Goal: Task Accomplishment & Management: Complete application form

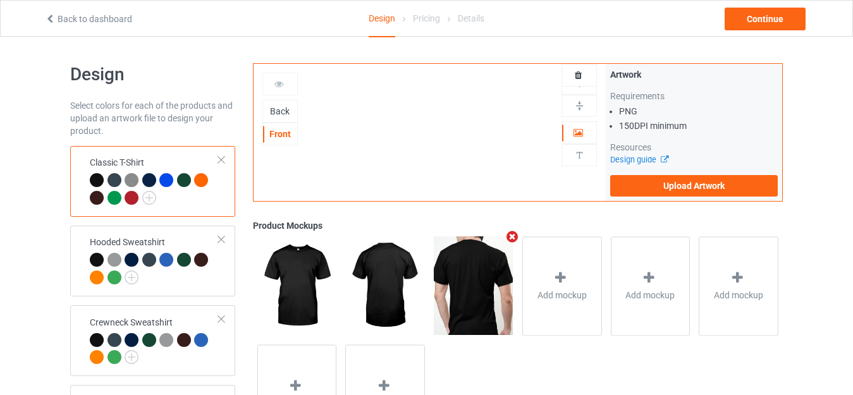
click at [279, 109] on div "Back" at bounding box center [280, 111] width 34 height 13
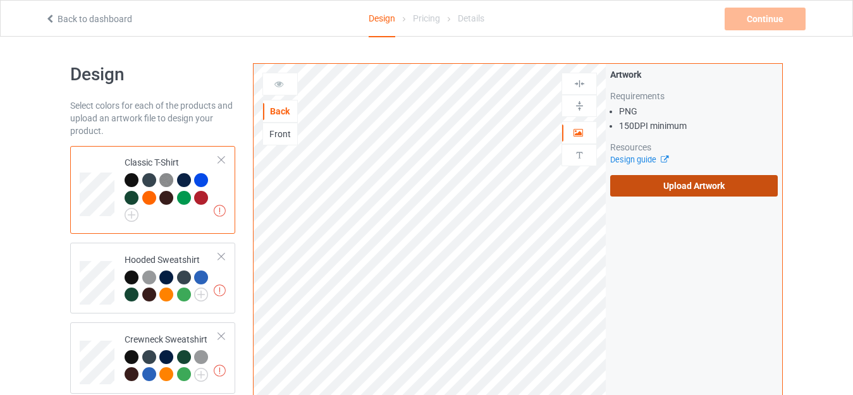
click at [640, 180] on label "Upload Artwork" at bounding box center [694, 185] width 168 height 21
click at [0, 0] on input "Upload Artwork" at bounding box center [0, 0] width 0 height 0
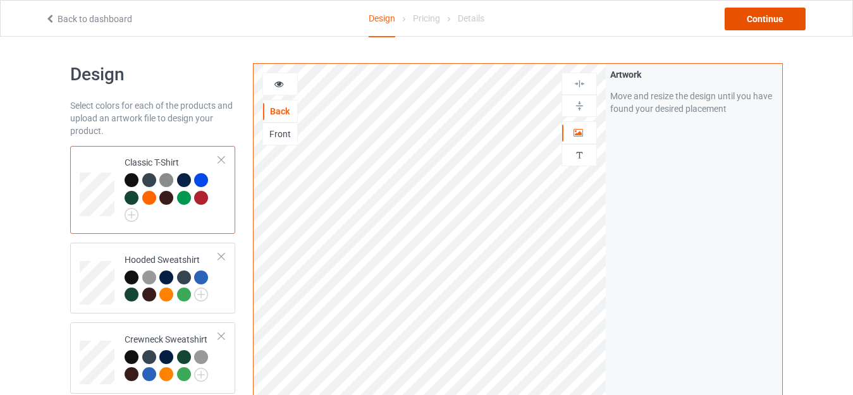
click at [745, 25] on div "Continue" at bounding box center [764, 19] width 81 height 23
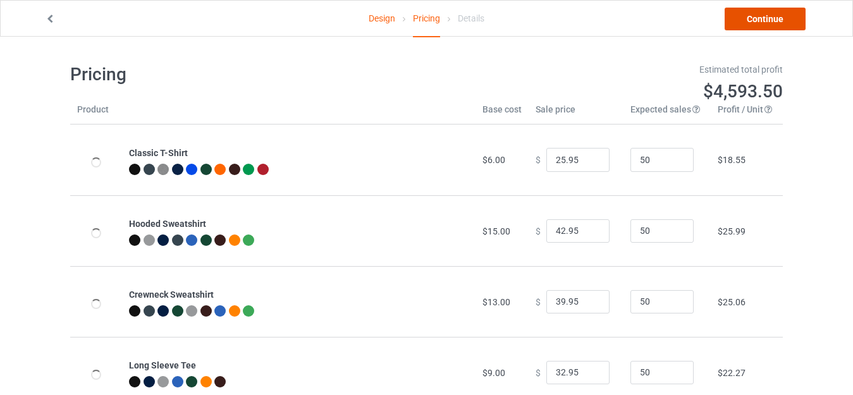
click at [760, 27] on link "Continue" at bounding box center [764, 19] width 81 height 23
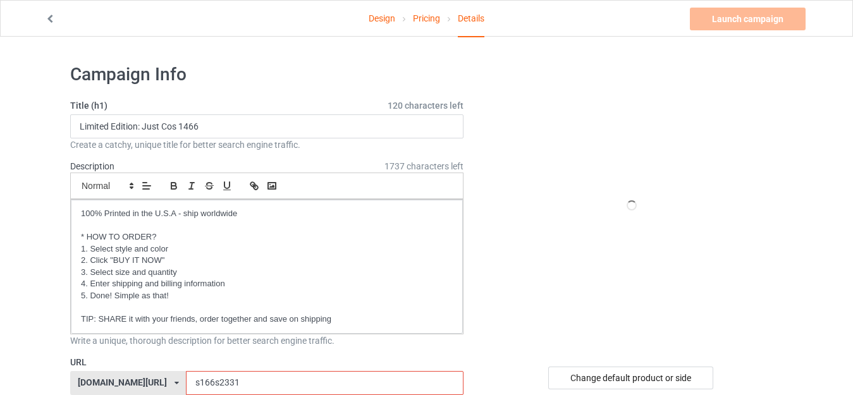
click at [186, 371] on input "s166s2331" at bounding box center [324, 383] width 277 height 24
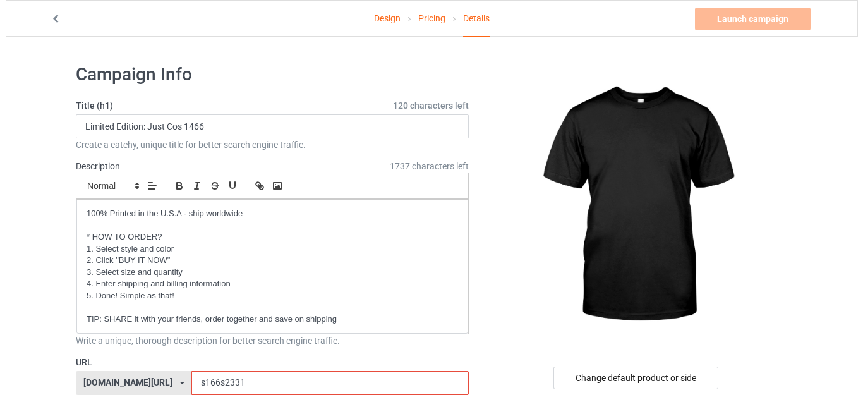
scroll to position [63, 0]
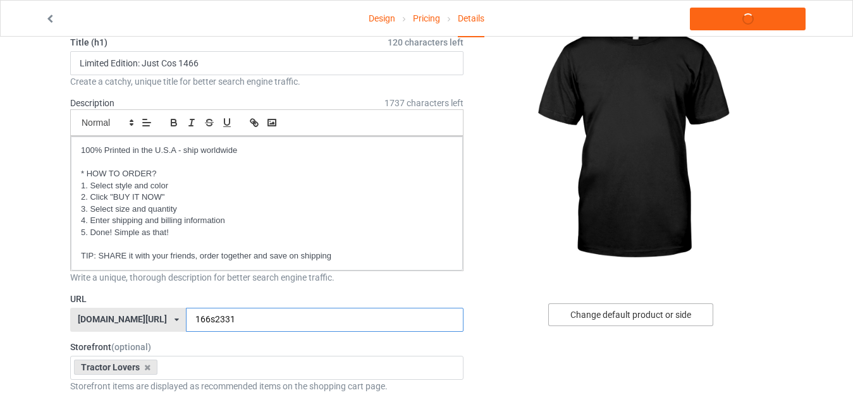
type input "166s2331"
click at [614, 315] on div "Change default product or side" at bounding box center [630, 314] width 165 height 23
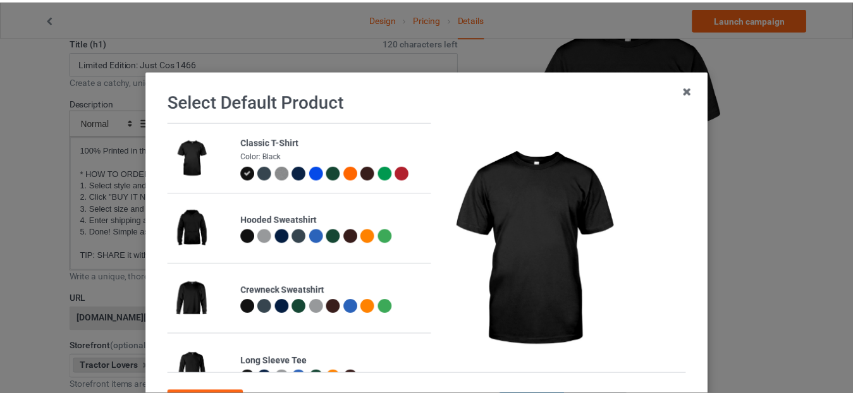
scroll to position [113, 0]
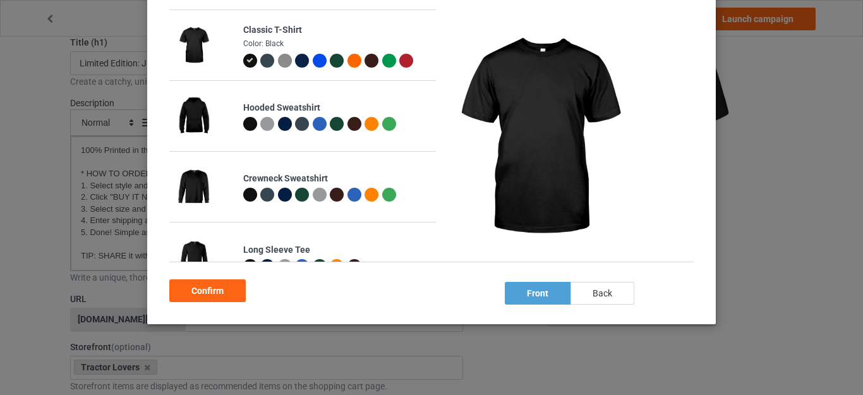
click at [606, 300] on div "back" at bounding box center [603, 293] width 64 height 23
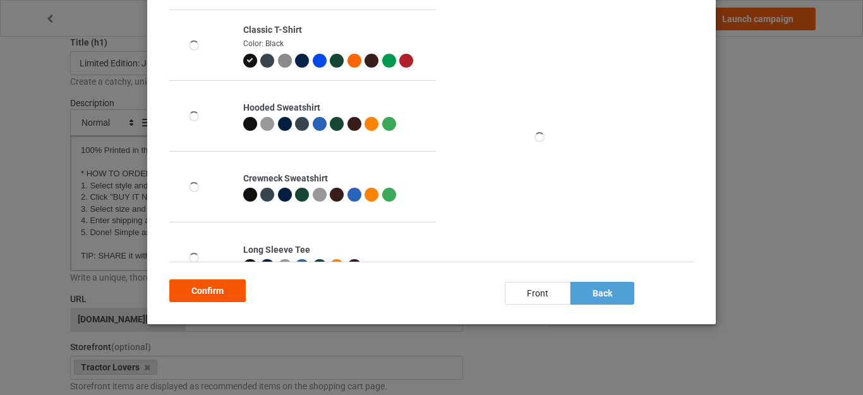
click at [203, 290] on div "Confirm" at bounding box center [207, 290] width 76 height 23
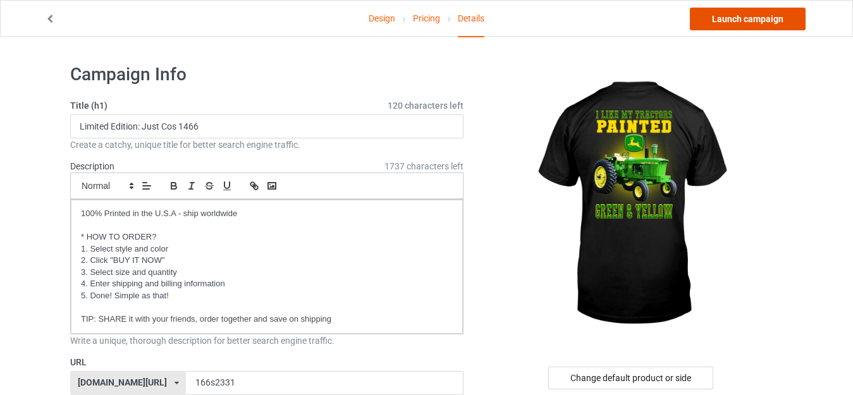
click at [750, 27] on link "Launch campaign" at bounding box center [748, 19] width 116 height 23
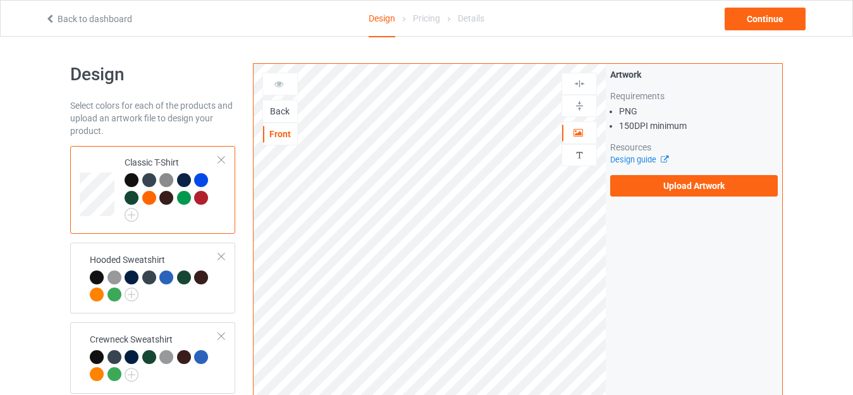
click at [282, 114] on div "Back" at bounding box center [280, 111] width 34 height 13
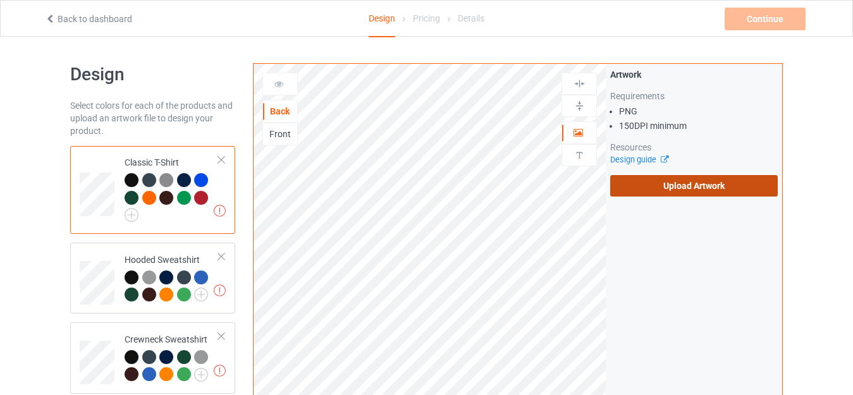
click at [670, 185] on label "Upload Artwork" at bounding box center [694, 185] width 168 height 21
click at [0, 0] on input "Upload Artwork" at bounding box center [0, 0] width 0 height 0
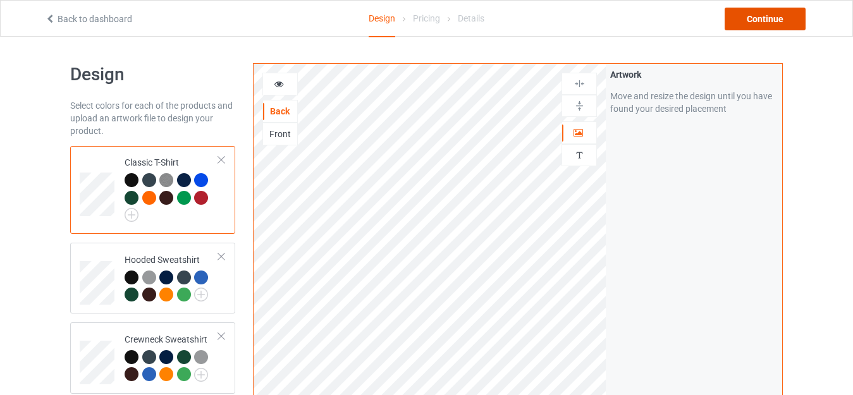
click at [771, 18] on div "Continue" at bounding box center [764, 19] width 81 height 23
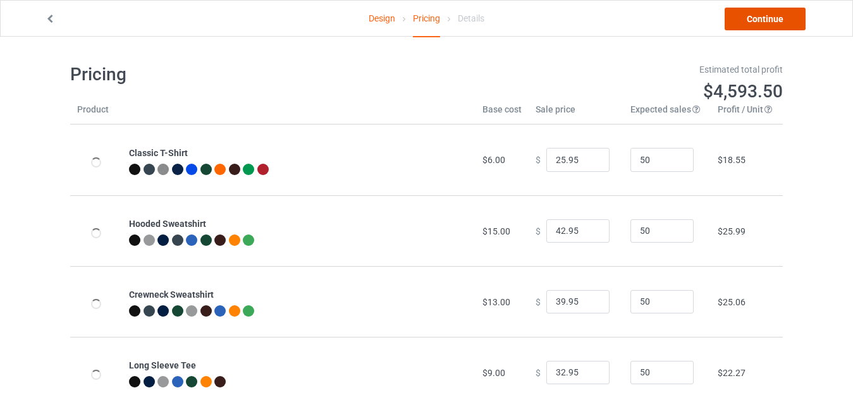
click at [771, 18] on link "Continue" at bounding box center [764, 19] width 81 height 23
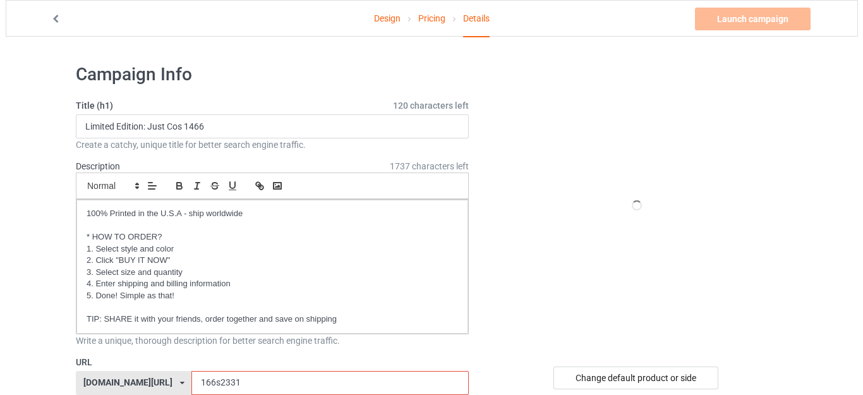
scroll to position [63, 0]
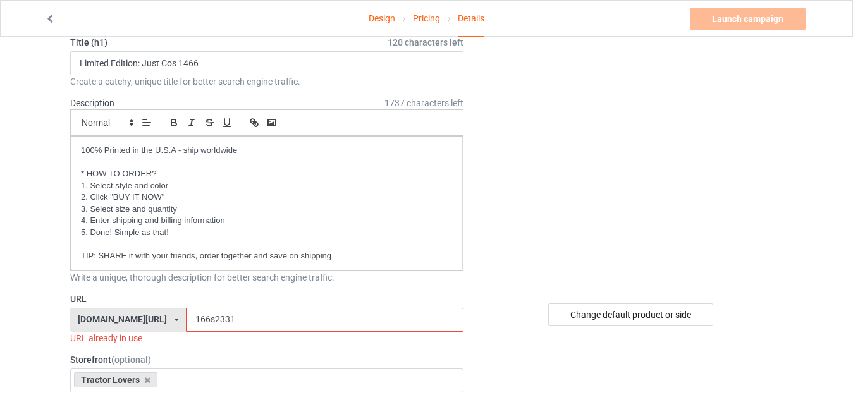
click at [214, 322] on input "166s2331" at bounding box center [324, 320] width 277 height 24
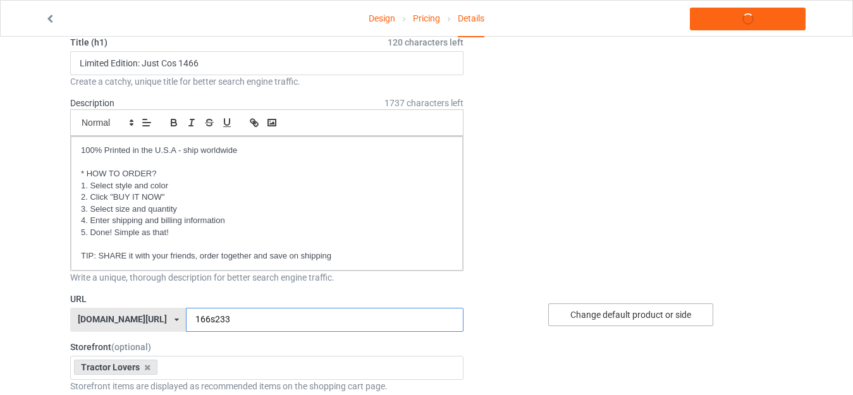
type input "166s233"
click at [601, 317] on div "Change default product or side" at bounding box center [630, 314] width 165 height 23
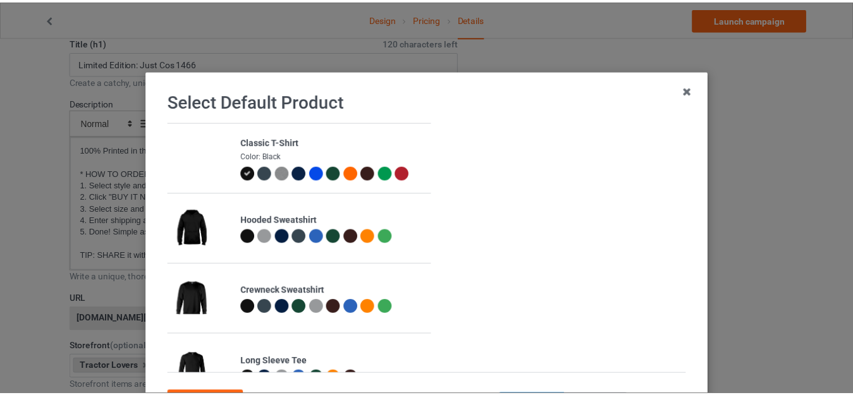
scroll to position [113, 0]
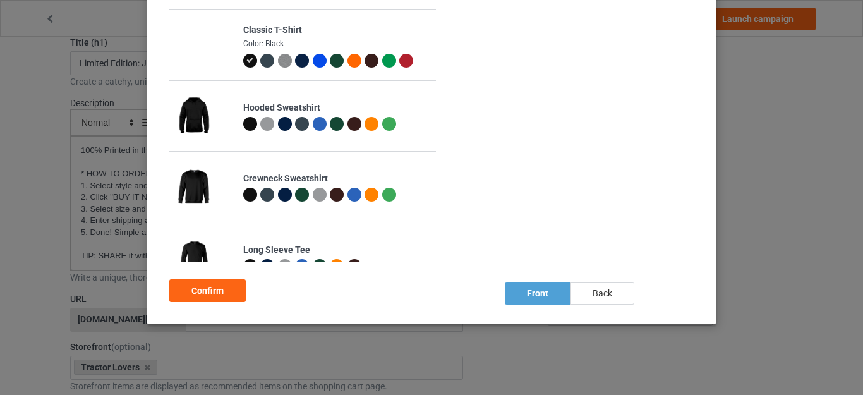
click at [595, 294] on div "back" at bounding box center [603, 293] width 64 height 23
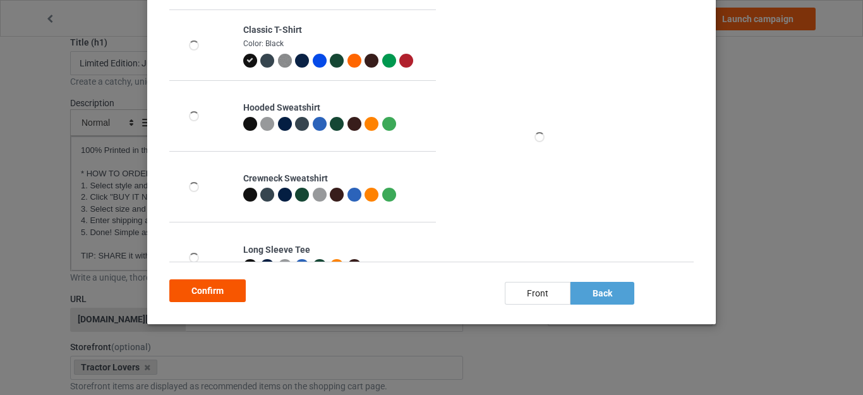
click at [224, 291] on div "Confirm" at bounding box center [207, 290] width 76 height 23
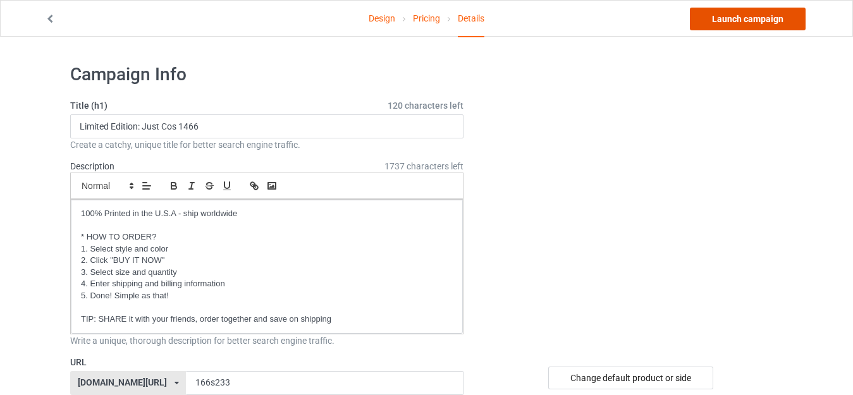
click at [740, 25] on link "Launch campaign" at bounding box center [748, 19] width 116 height 23
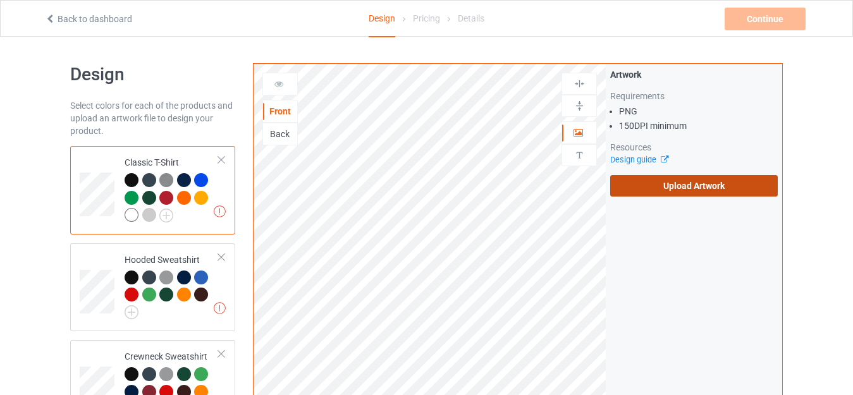
click at [669, 181] on label "Upload Artwork" at bounding box center [694, 185] width 168 height 21
click at [0, 0] on input "Upload Artwork" at bounding box center [0, 0] width 0 height 0
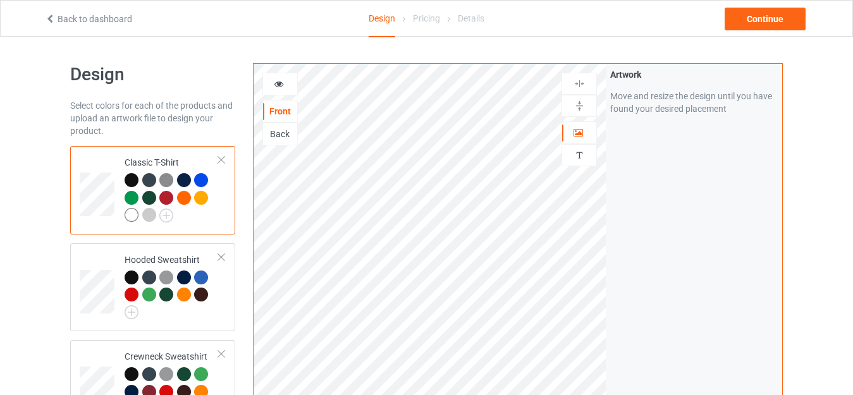
click at [584, 105] on img at bounding box center [579, 106] width 12 height 12
click at [576, 106] on img at bounding box center [579, 106] width 12 height 12
click at [577, 108] on img at bounding box center [579, 106] width 12 height 12
click at [583, 80] on img at bounding box center [579, 84] width 12 height 12
click at [750, 26] on div "Continue" at bounding box center [764, 19] width 81 height 23
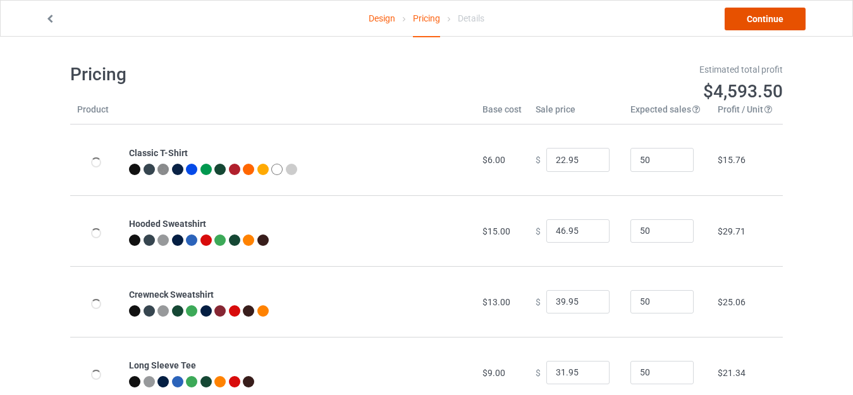
click at [750, 26] on link "Continue" at bounding box center [764, 19] width 81 height 23
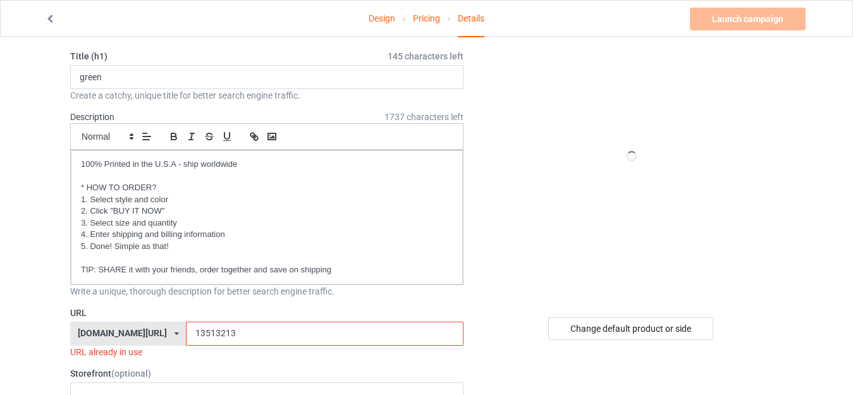
scroll to position [63, 0]
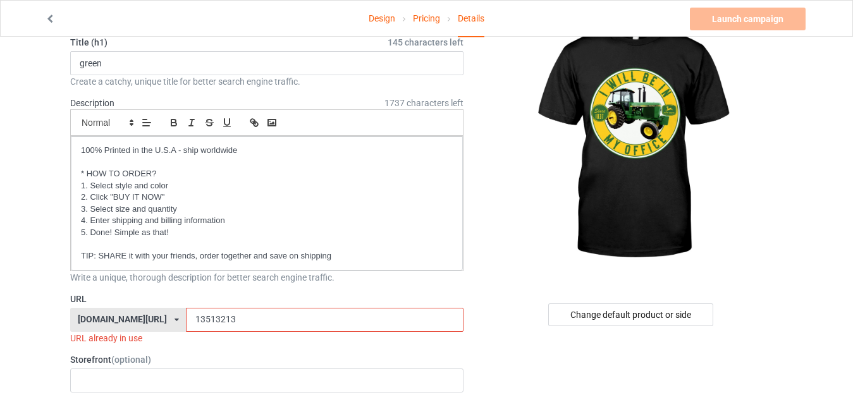
click at [186, 324] on input "13513213" at bounding box center [324, 320] width 277 height 24
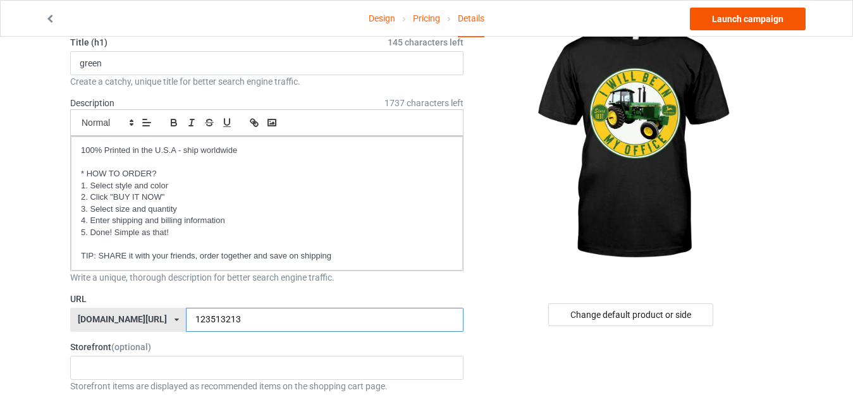
type input "123513213"
click at [735, 15] on link "Launch campaign" at bounding box center [748, 19] width 116 height 23
